Goal: Browse casually: Explore the website without a specific task or goal

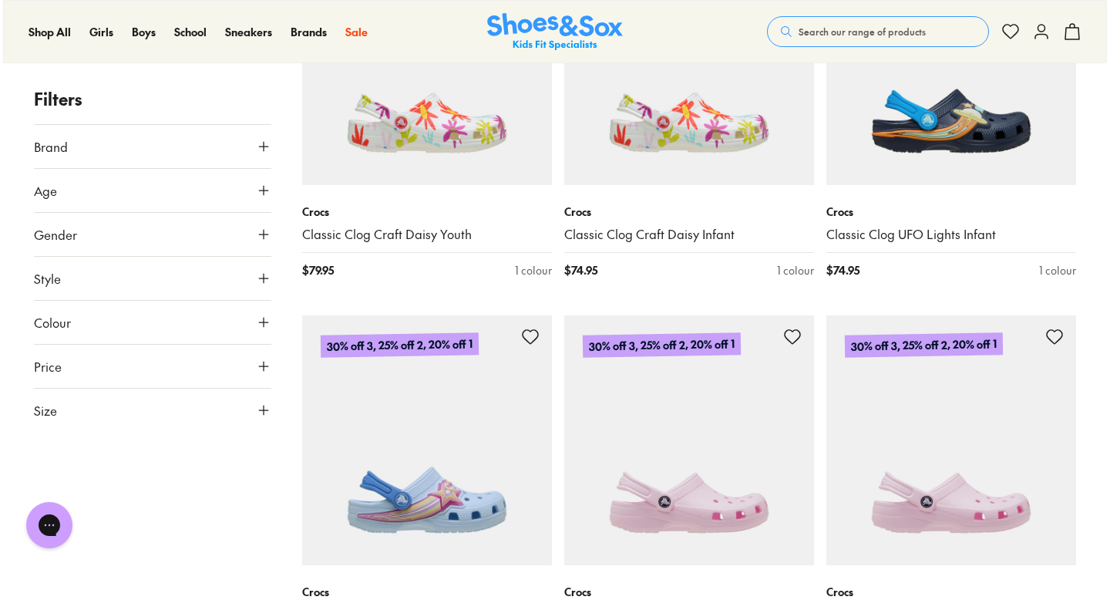
scroll to position [1583, 0]
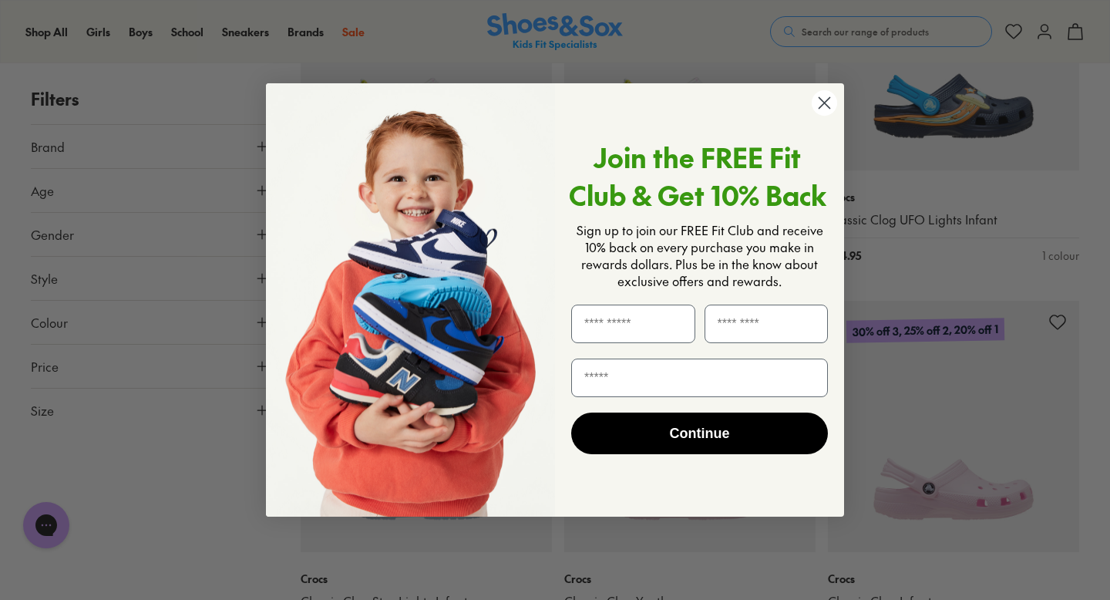
click at [822, 113] on circle "Close dialog" at bounding box center [824, 102] width 25 height 25
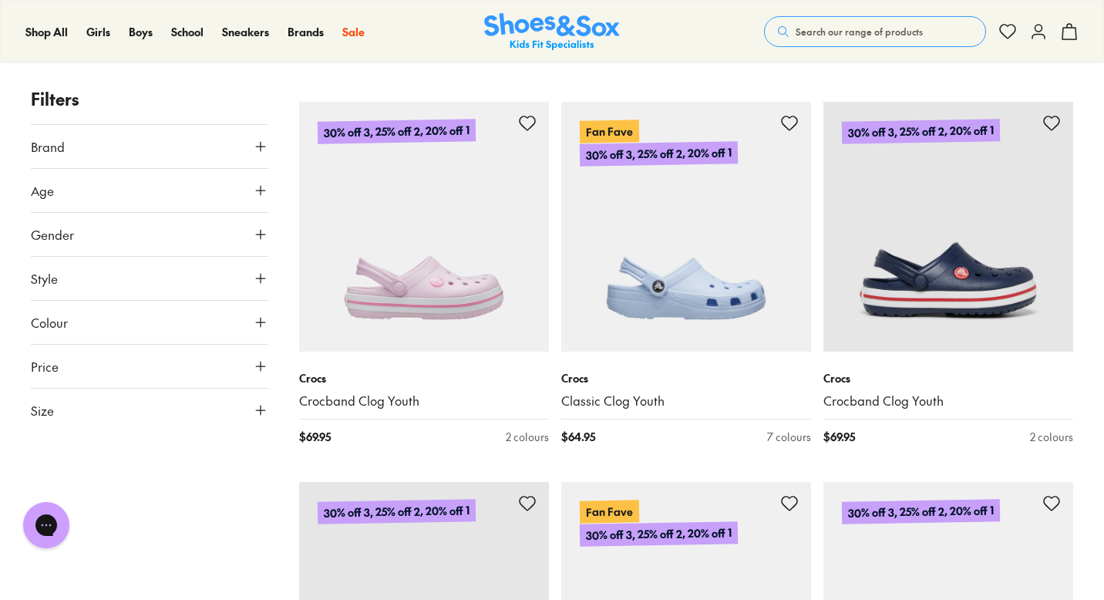
scroll to position [2537, 0]
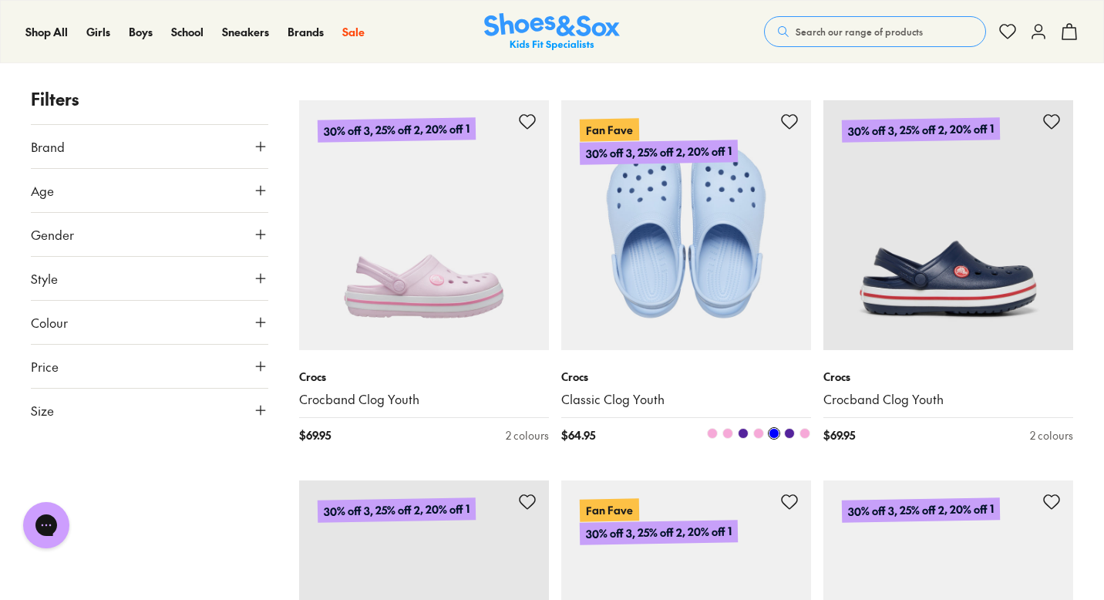
click at [710, 434] on span at bounding box center [712, 433] width 11 height 11
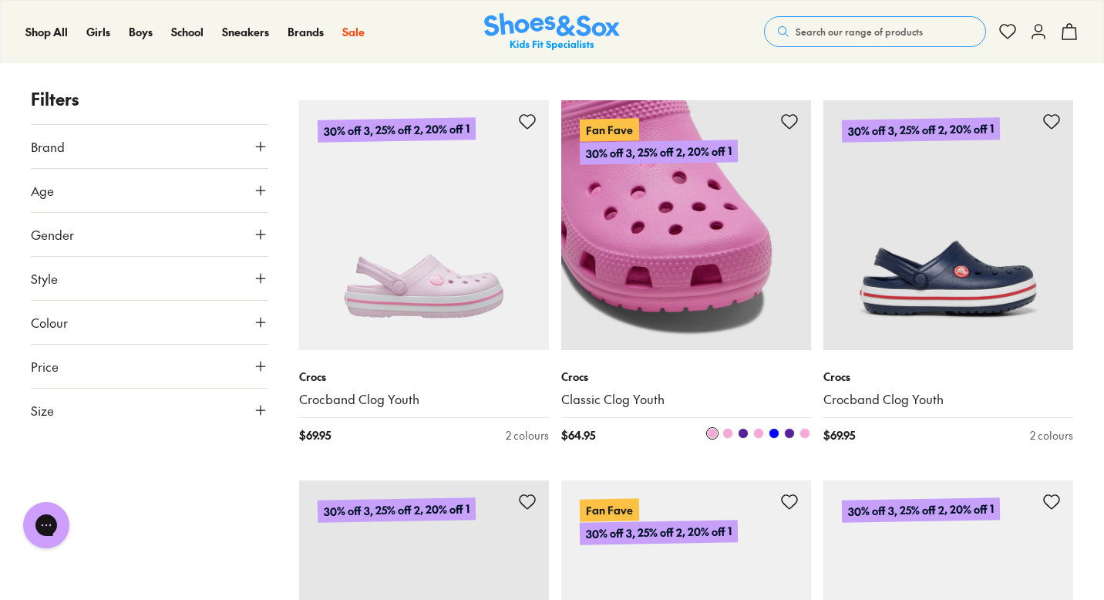
click at [727, 433] on span at bounding box center [727, 433] width 11 height 11
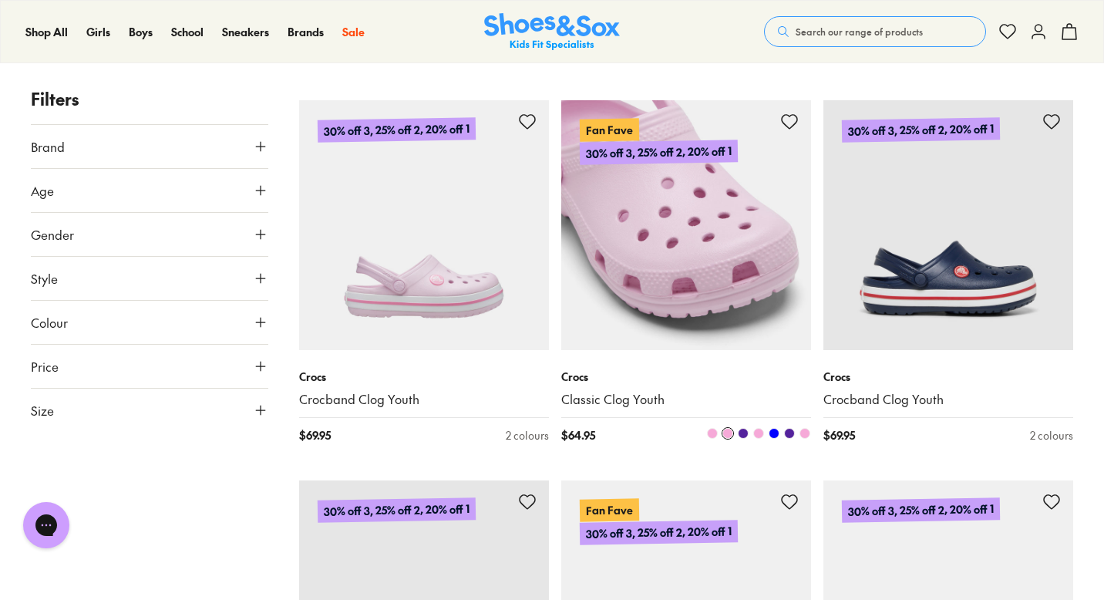
click at [761, 434] on span at bounding box center [758, 433] width 11 height 11
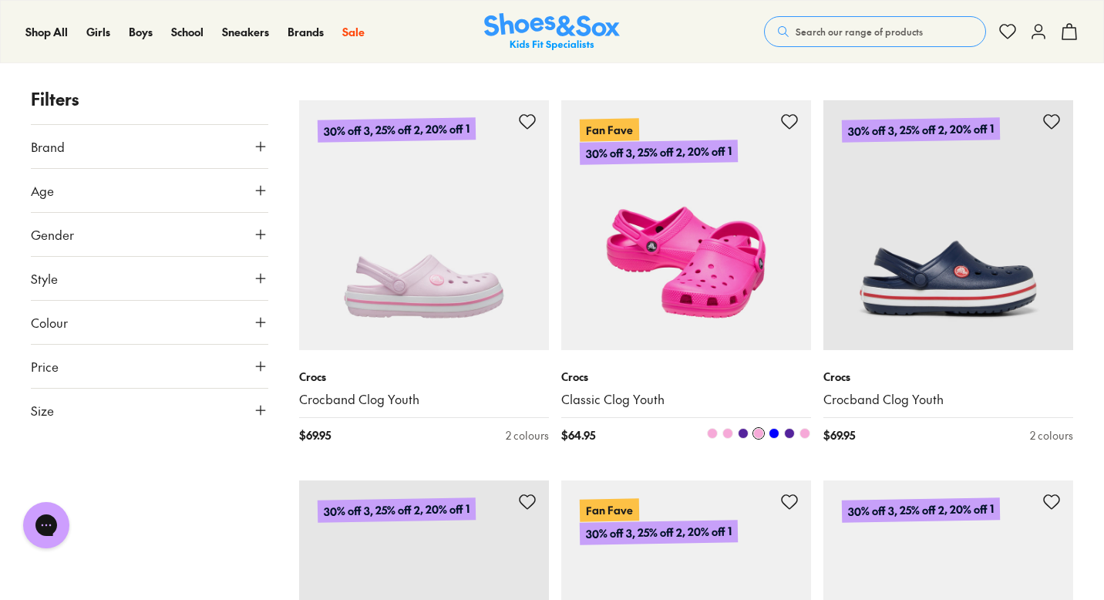
click at [803, 433] on span at bounding box center [804, 433] width 11 height 11
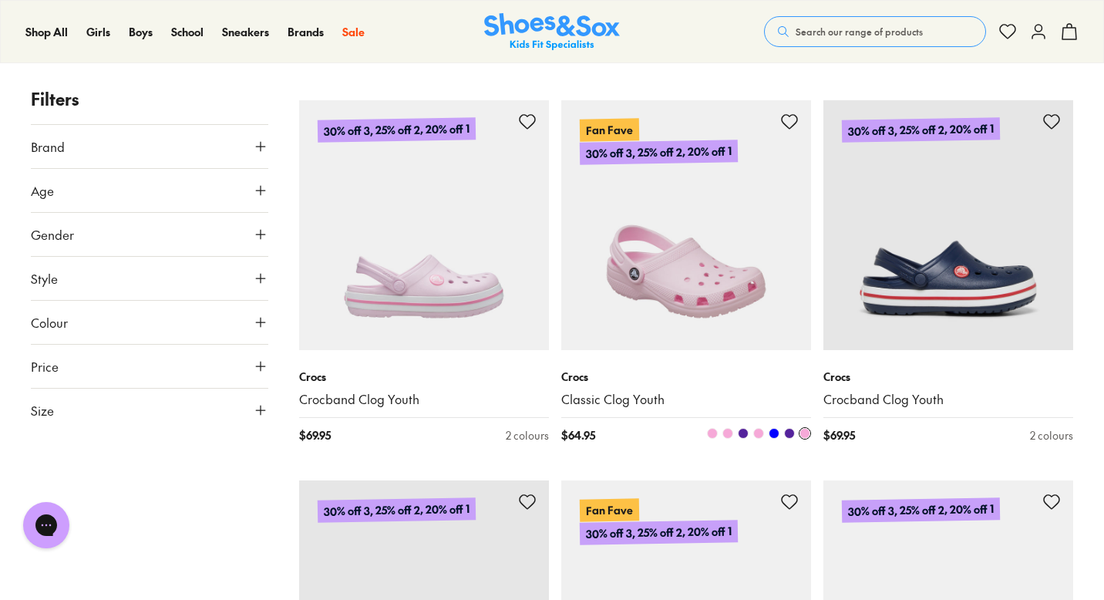
click at [772, 436] on span at bounding box center [773, 433] width 11 height 11
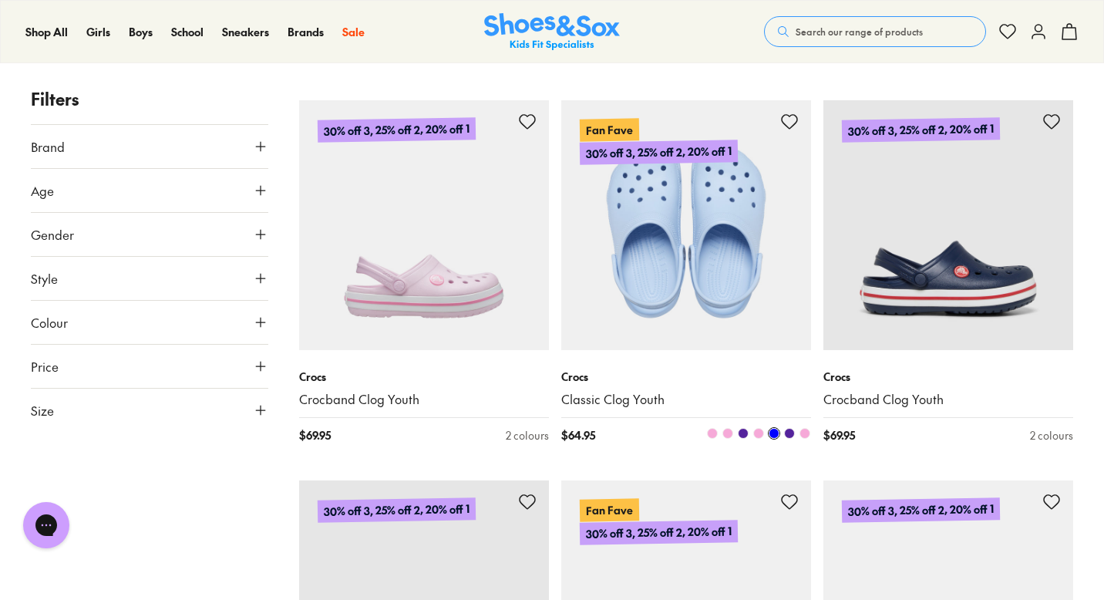
click at [743, 435] on span at bounding box center [743, 433] width 11 height 11
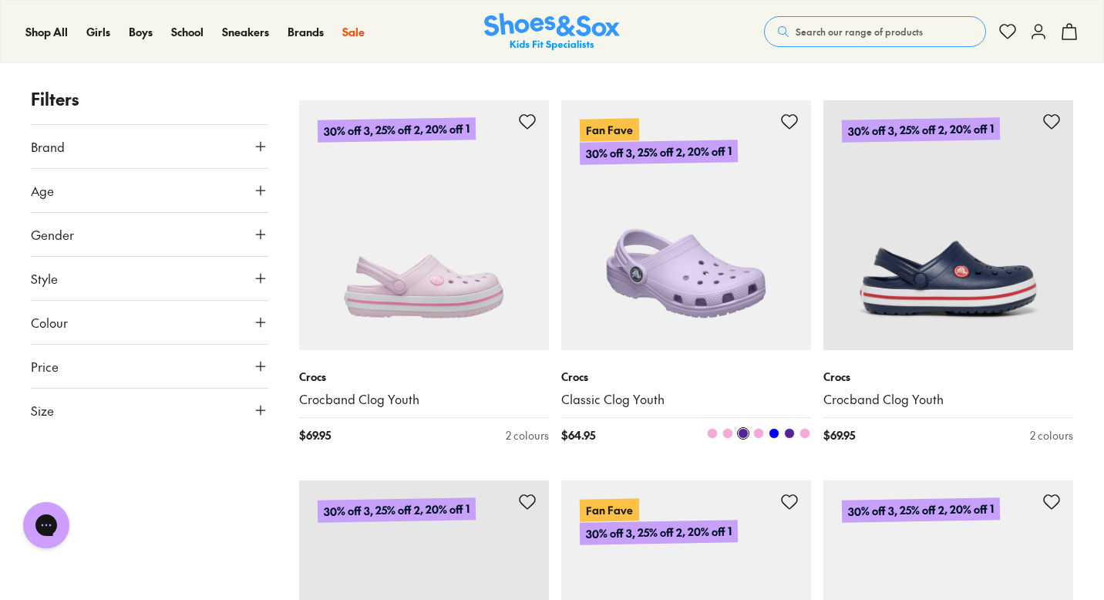
click at [785, 435] on span at bounding box center [789, 433] width 11 height 11
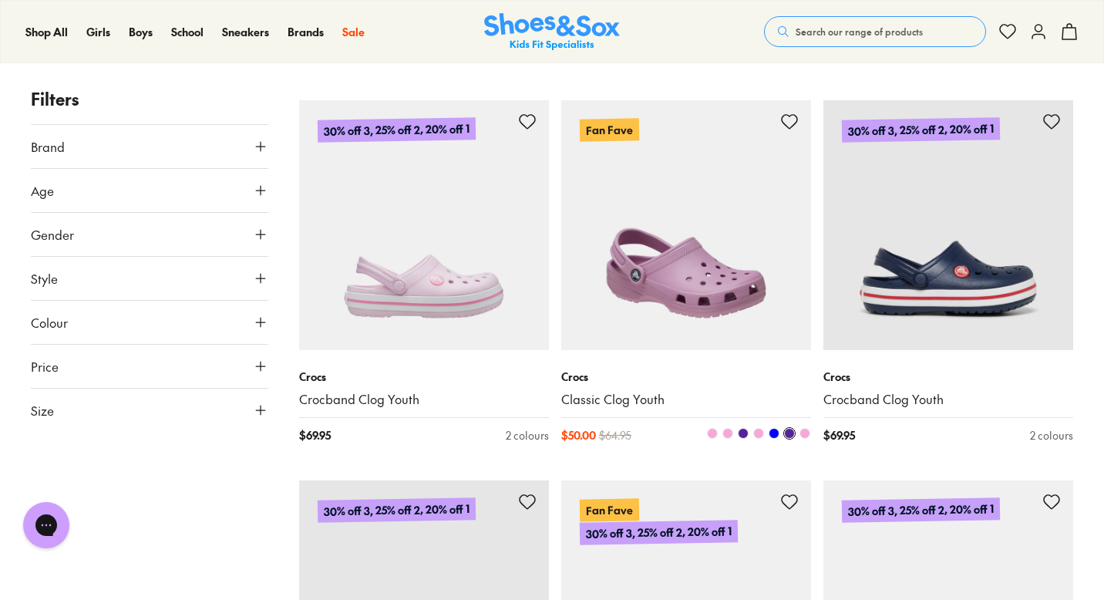
click at [773, 435] on span at bounding box center [773, 433] width 11 height 11
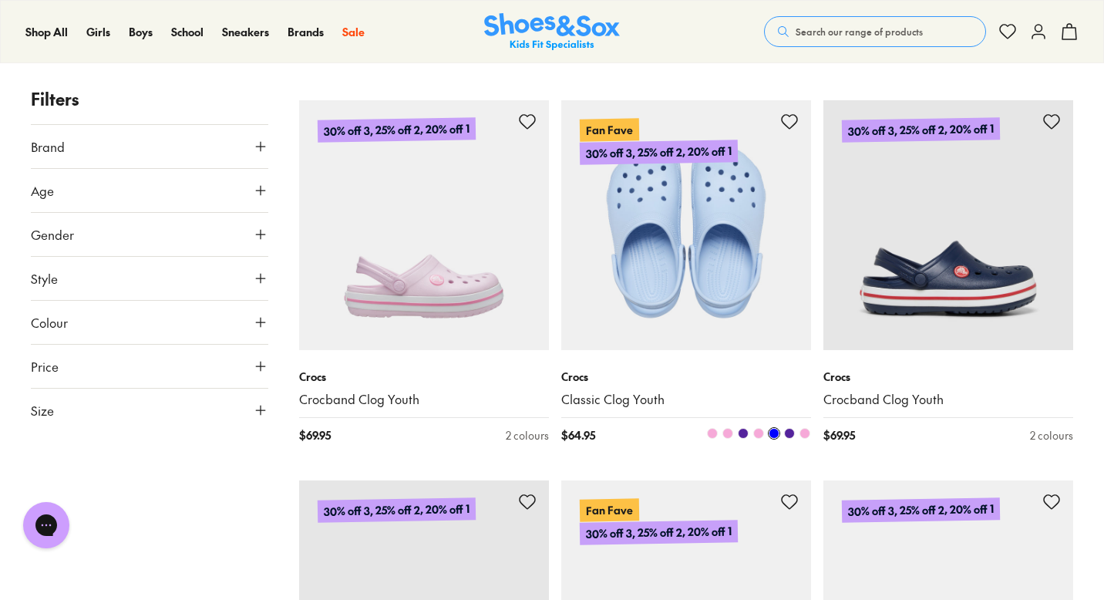
click at [758, 434] on span at bounding box center [758, 433] width 11 height 11
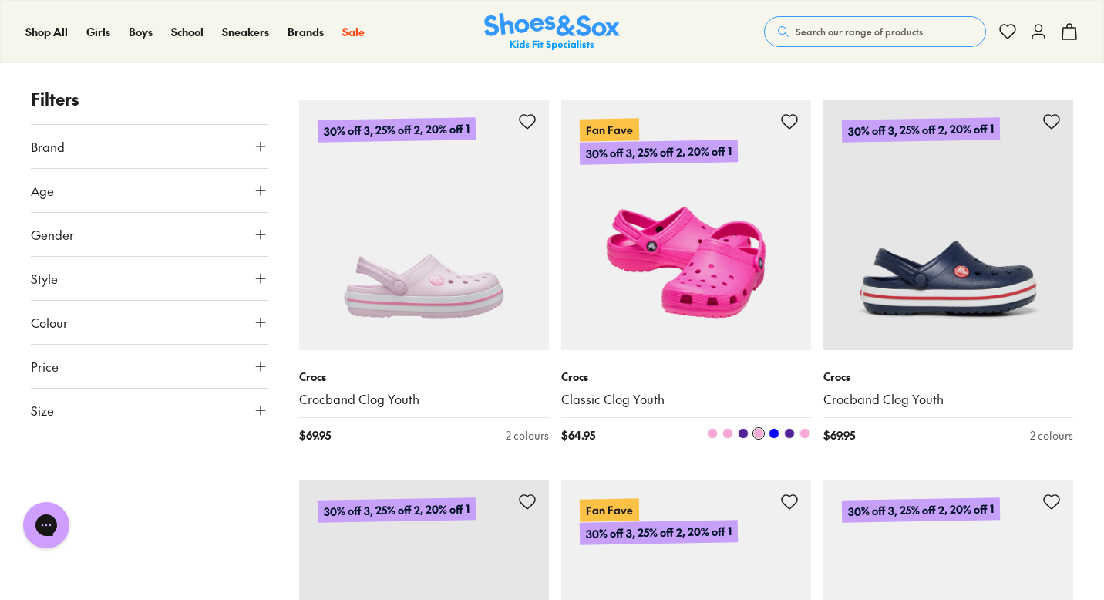
click at [769, 433] on span at bounding box center [773, 433] width 11 height 11
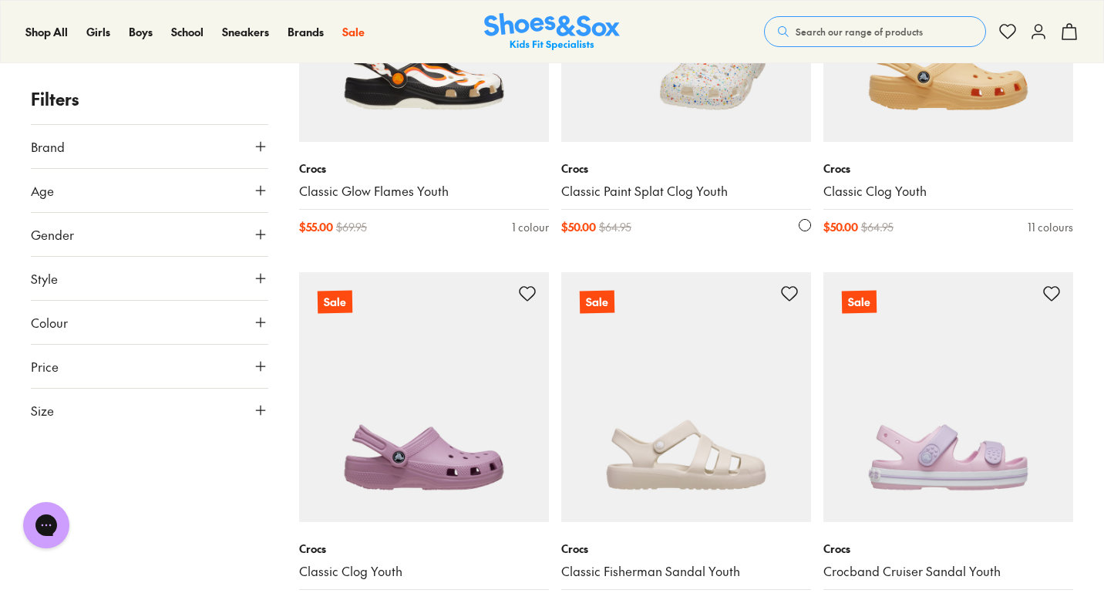
scroll to position [6555, 0]
